Goal: Transaction & Acquisition: Book appointment/travel/reservation

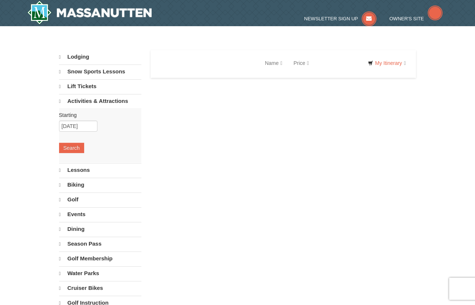
select select "10"
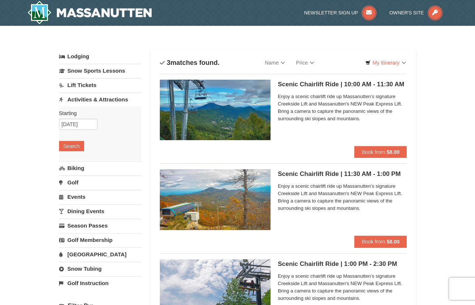
click at [318, 177] on h5 "Scenic Chairlift Ride | 11:30 AM - 1:00 PM Massanutten Scenic Chairlift Rides" at bounding box center [342, 173] width 129 height 7
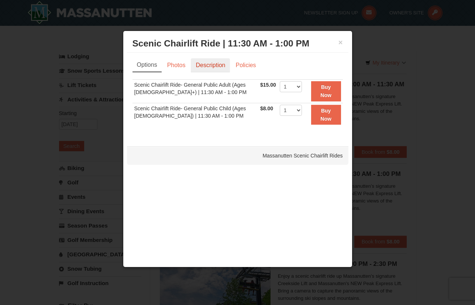
click at [217, 67] on link "Description" at bounding box center [210, 65] width 39 height 14
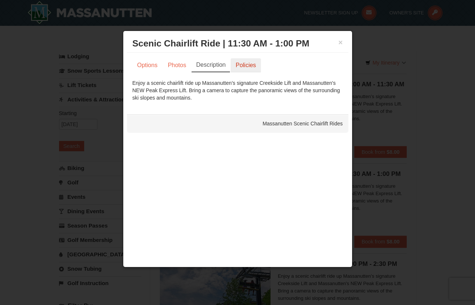
click at [247, 67] on link "Policies" at bounding box center [246, 65] width 30 height 14
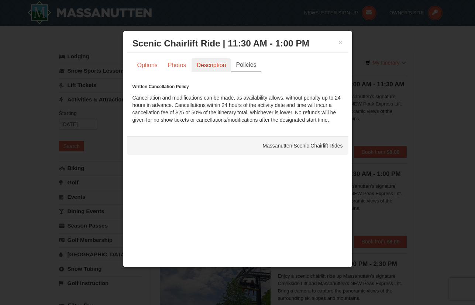
click at [215, 66] on link "Description" at bounding box center [210, 65] width 39 height 14
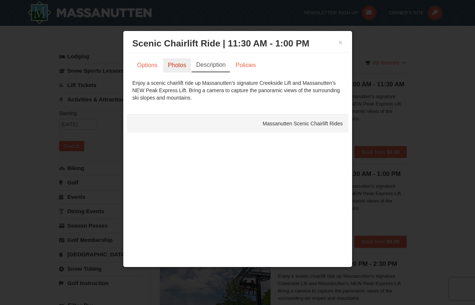
click at [177, 66] on link "Photos" at bounding box center [177, 65] width 28 height 14
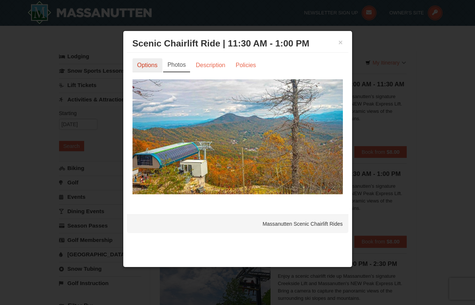
click at [144, 68] on link "Options" at bounding box center [147, 65] width 30 height 14
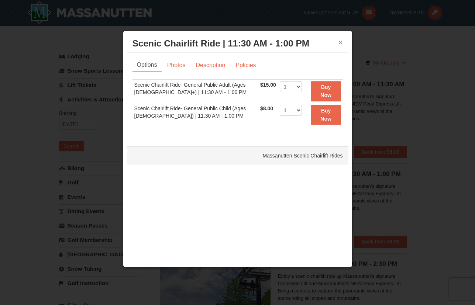
click at [341, 44] on button "×" at bounding box center [340, 42] width 4 height 7
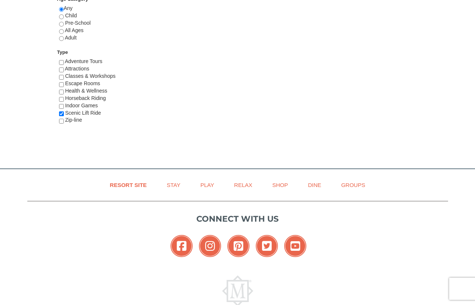
scroll to position [459, 0]
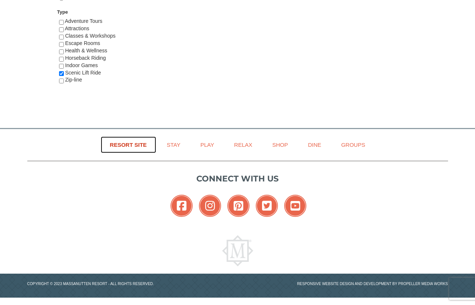
click at [142, 145] on link "Resort Site" at bounding box center [128, 145] width 55 height 17
